Goal: Book appointment/travel/reservation

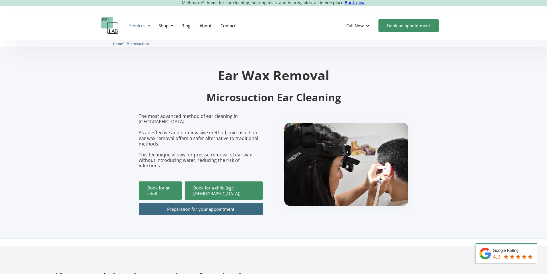
click at [141, 27] on div "Services" at bounding box center [137, 26] width 16 height 6
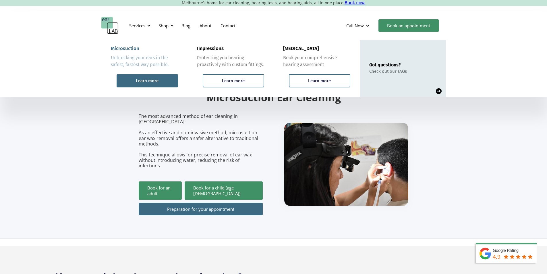
click at [143, 78] on div "Learn more" at bounding box center [147, 80] width 23 height 5
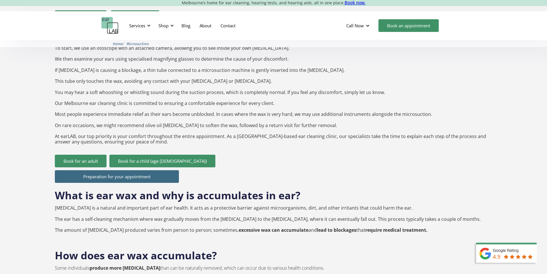
scroll to position [546, 0]
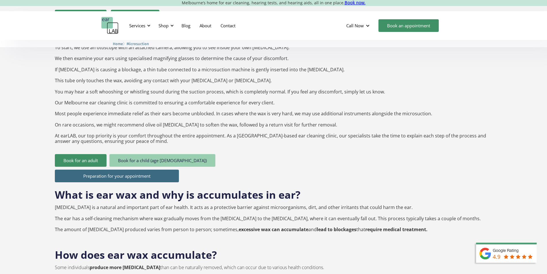
click at [145, 154] on link "Book for a child (age [DEMOGRAPHIC_DATA])" at bounding box center [162, 160] width 106 height 13
